Goal: Obtain resource: Download file/media

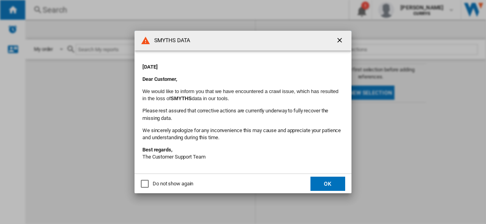
click at [143, 188] on div "Do not show again" at bounding box center [145, 184] width 8 height 8
click at [143, 187] on div "Do not show again" at bounding box center [145, 184] width 8 height 8
click at [320, 185] on button "OK" at bounding box center [327, 184] width 35 height 14
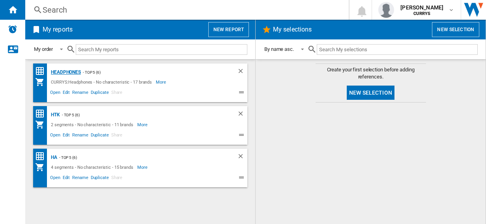
click at [70, 72] on div "Headphones" at bounding box center [65, 72] width 32 height 10
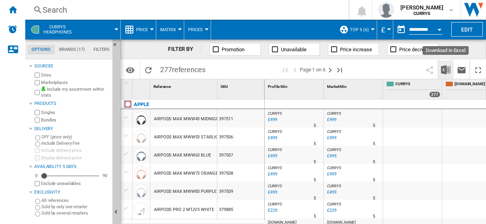
click at [447, 69] on img "Download in Excel" at bounding box center [445, 69] width 9 height 9
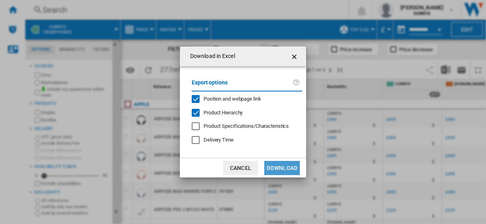
click at [285, 166] on button "Download" at bounding box center [281, 168] width 35 height 14
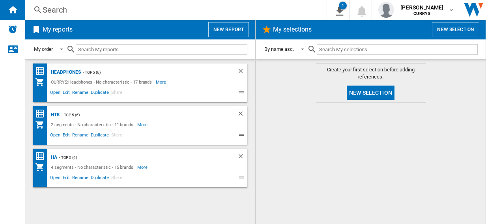
click at [56, 113] on div "HTK" at bounding box center [54, 115] width 11 height 10
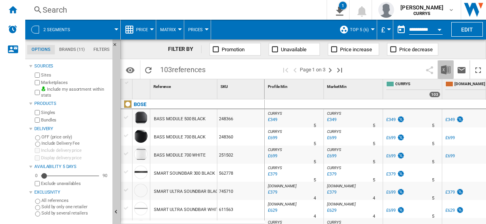
click at [445, 67] on img "Download in Excel" at bounding box center [445, 69] width 9 height 9
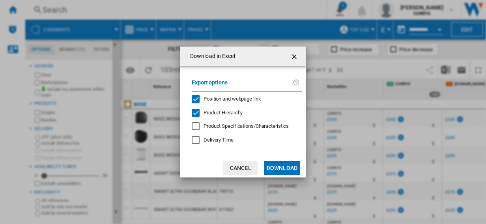
click at [285, 165] on button "Download" at bounding box center [281, 168] width 35 height 14
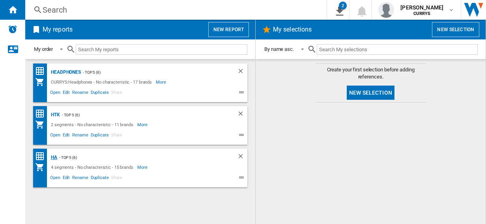
click at [54, 157] on div "HA" at bounding box center [53, 158] width 8 height 10
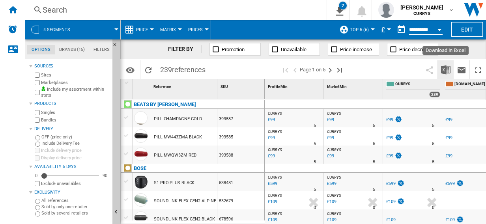
click at [446, 69] on img "Download in Excel" at bounding box center [445, 69] width 9 height 9
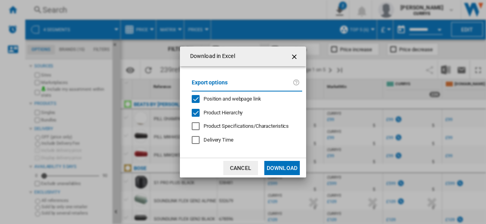
click at [286, 166] on button "Download" at bounding box center [281, 168] width 35 height 14
